Goal: Task Accomplishment & Management: Use online tool/utility

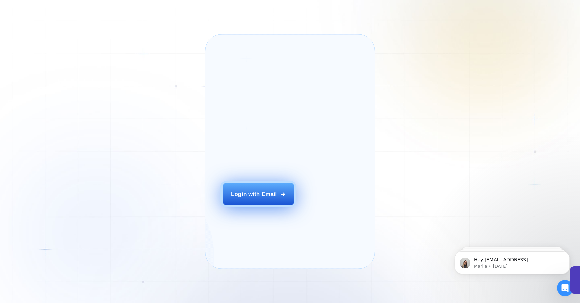
drag, startPoint x: 255, startPoint y: 205, endPoint x: 254, endPoint y: 208, distance: 3.8
click at [255, 198] on div "Login with Email" at bounding box center [254, 194] width 46 height 8
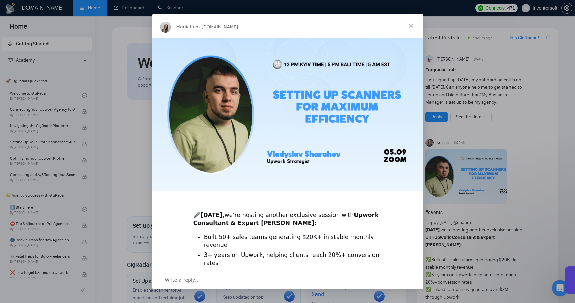
click at [407, 22] on span "Close" at bounding box center [411, 26] width 24 height 24
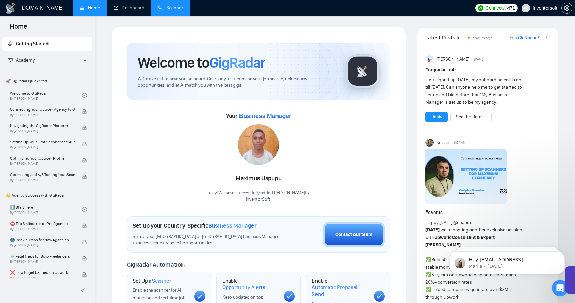
click at [181, 8] on link "Scanner" at bounding box center [170, 8] width 25 height 6
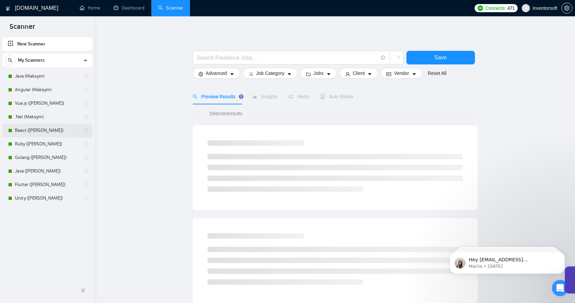
click at [31, 135] on link "React (Diana)" at bounding box center [47, 131] width 64 height 14
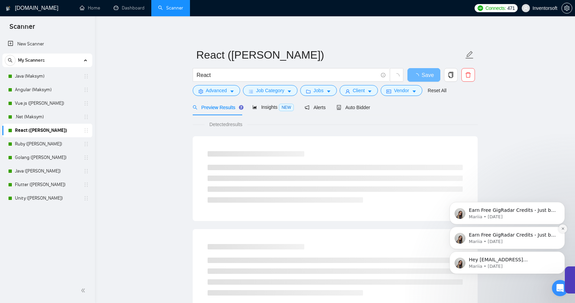
click at [561, 230] on icon "Dismiss notification" at bounding box center [563, 229] width 4 height 4
click at [560, 230] on button "Dismiss notification" at bounding box center [562, 228] width 9 height 9
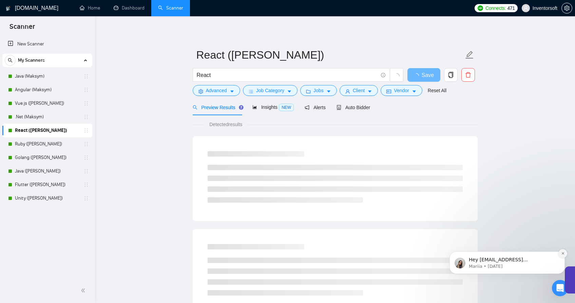
click at [561, 254] on icon "Dismiss notification" at bounding box center [562, 253] width 2 height 2
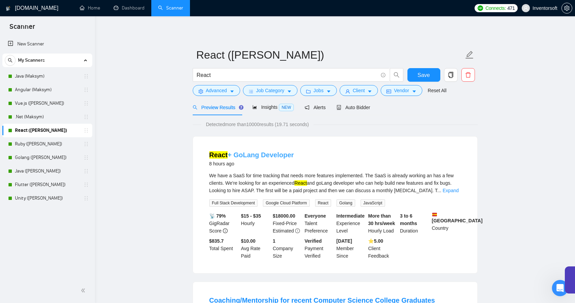
click at [258, 154] on link "React + GoLang Developer" at bounding box center [251, 154] width 85 height 7
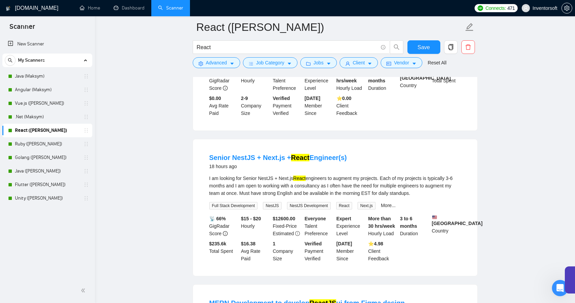
scroll to position [433, 0]
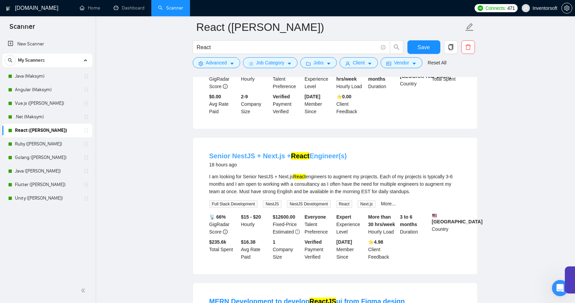
click at [243, 160] on link "Senior NestJS + Next.js + React Engineer(s)" at bounding box center [278, 155] width 138 height 7
